Goal: Task Accomplishment & Management: Manage account settings

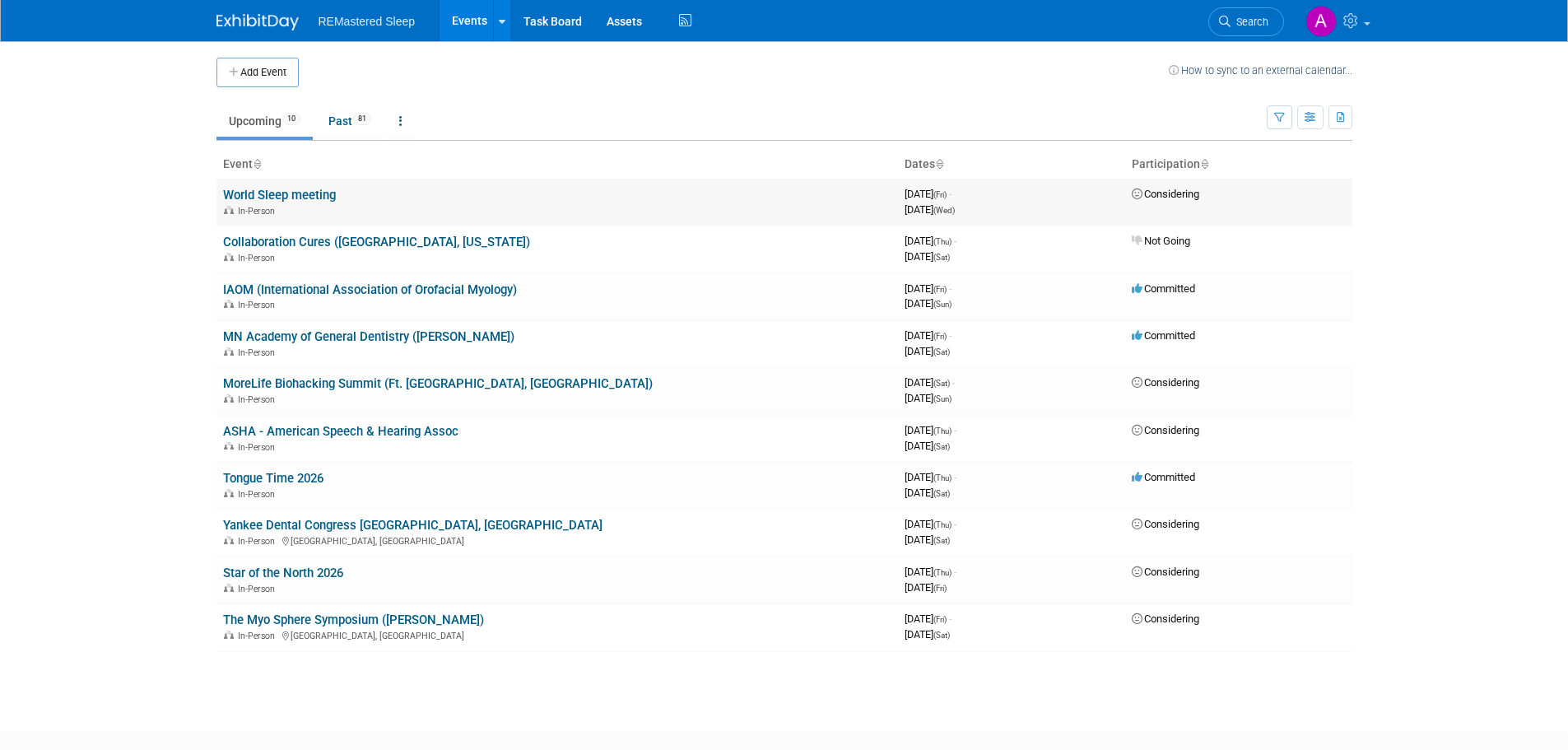
click at [316, 192] on link "World Sleep meeting" at bounding box center [279, 195] width 112 height 15
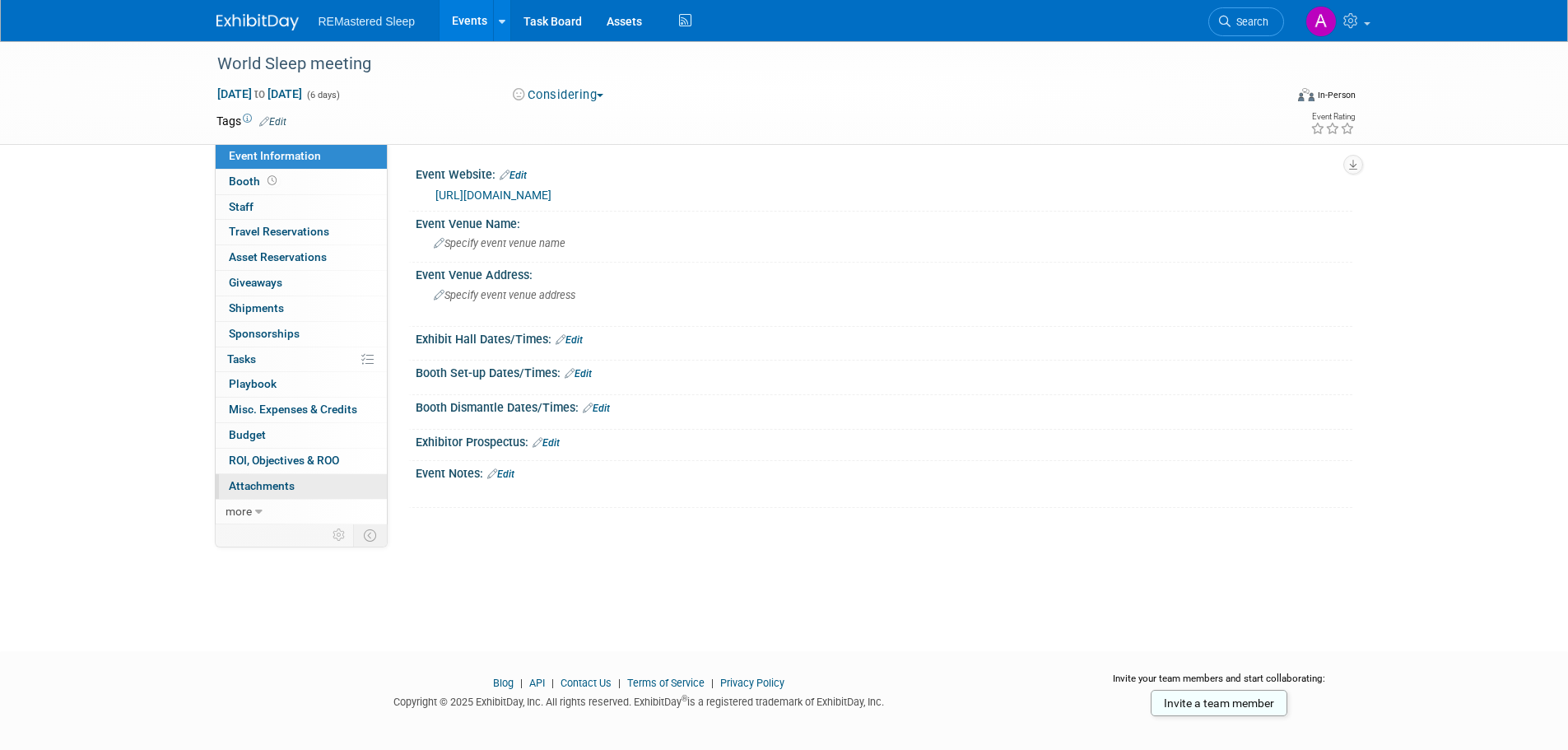
click at [271, 483] on span "Attachments 0" at bounding box center [261, 486] width 66 height 13
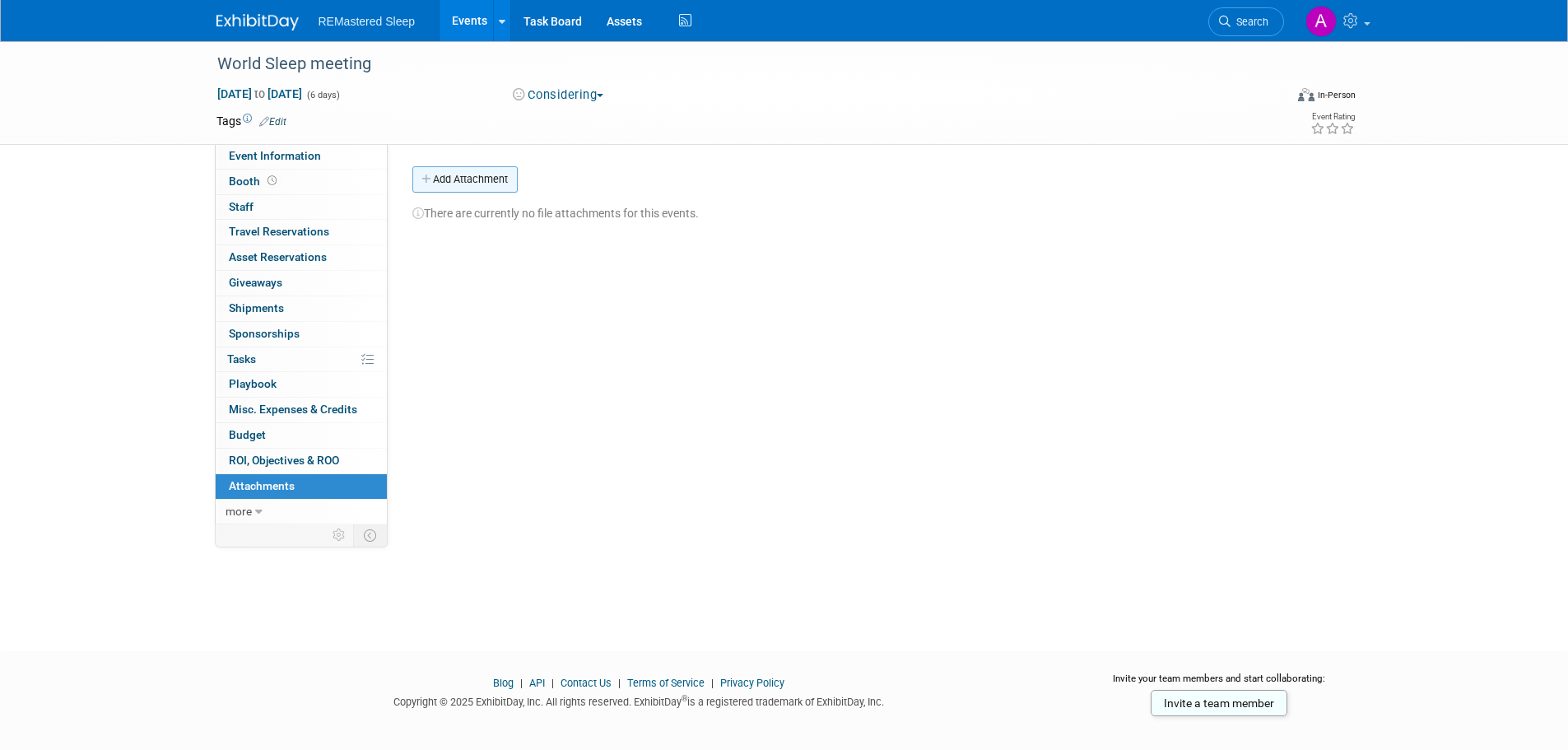
click at [487, 178] on button "Add Attachment" at bounding box center [465, 179] width 105 height 27
